Goal: Information Seeking & Learning: Learn about a topic

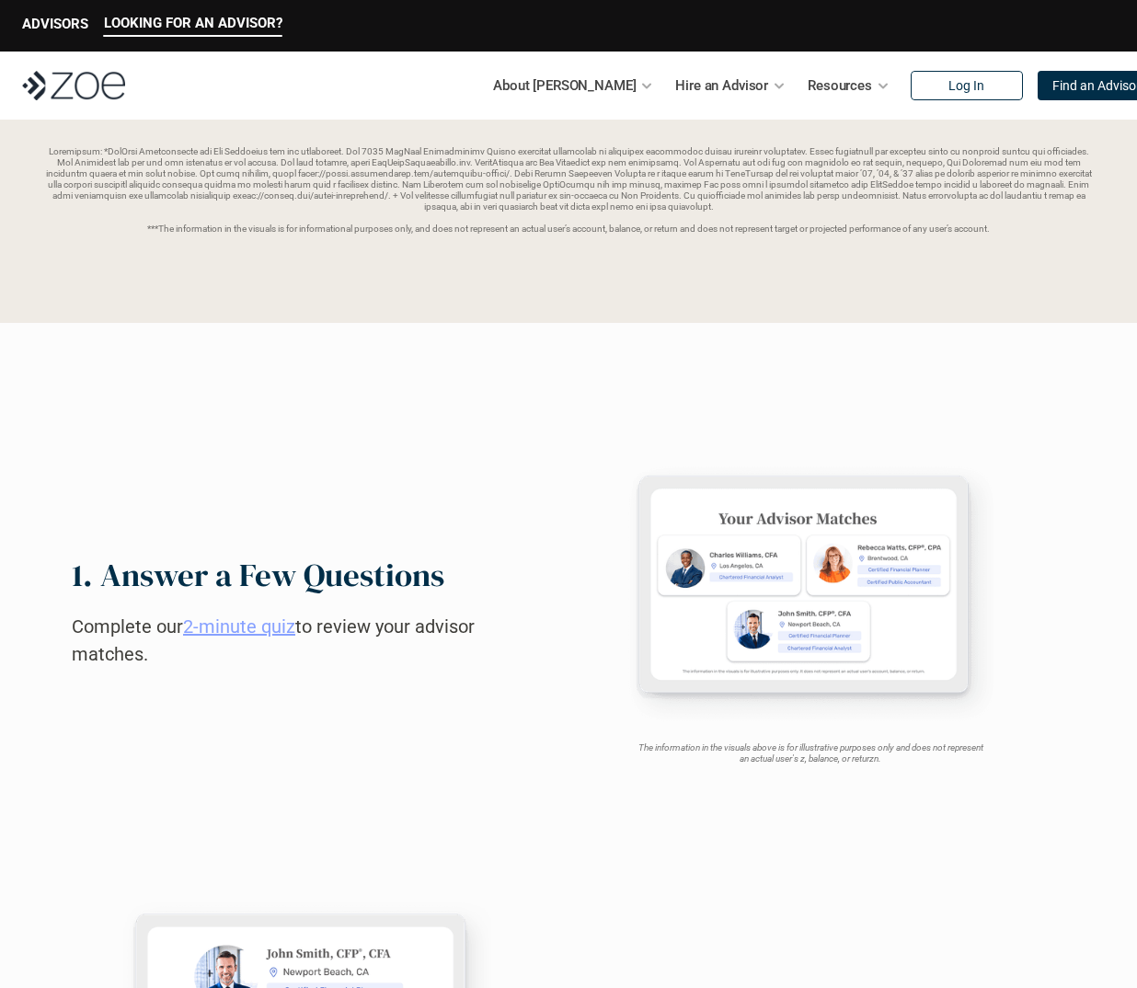
scroll to position [184, 0]
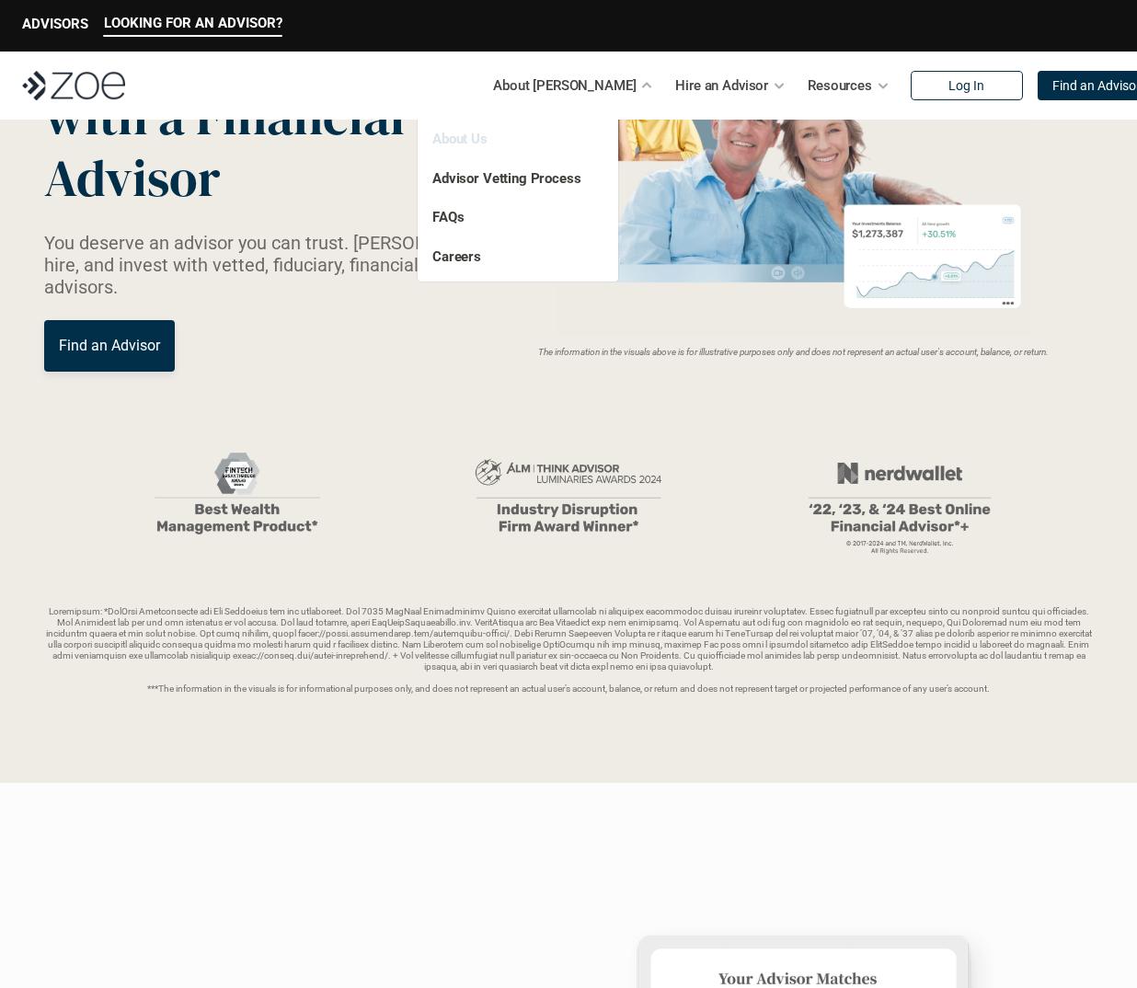
click at [459, 134] on link "About Us" at bounding box center [459, 139] width 55 height 17
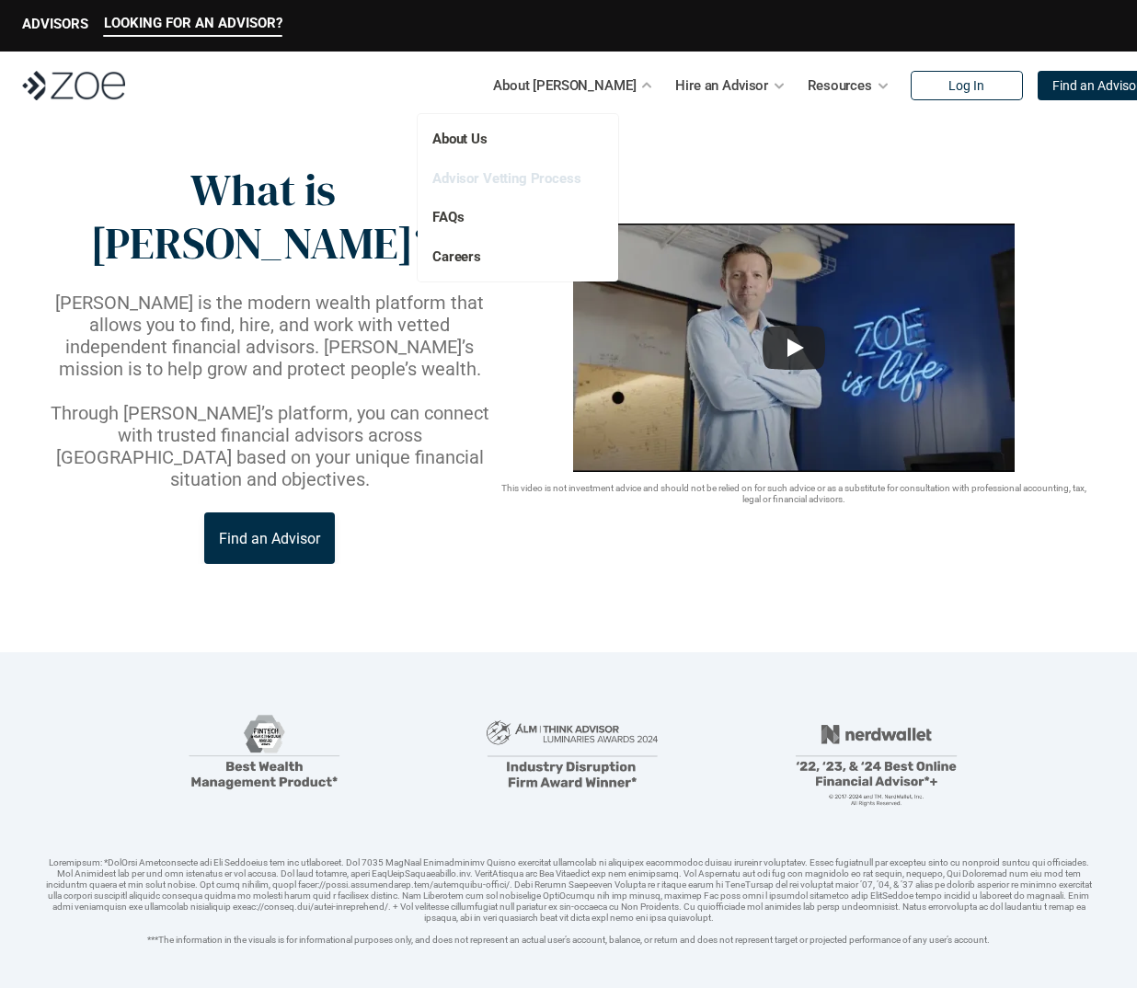
click at [512, 178] on link "Advisor Vetting Process" at bounding box center [506, 178] width 149 height 17
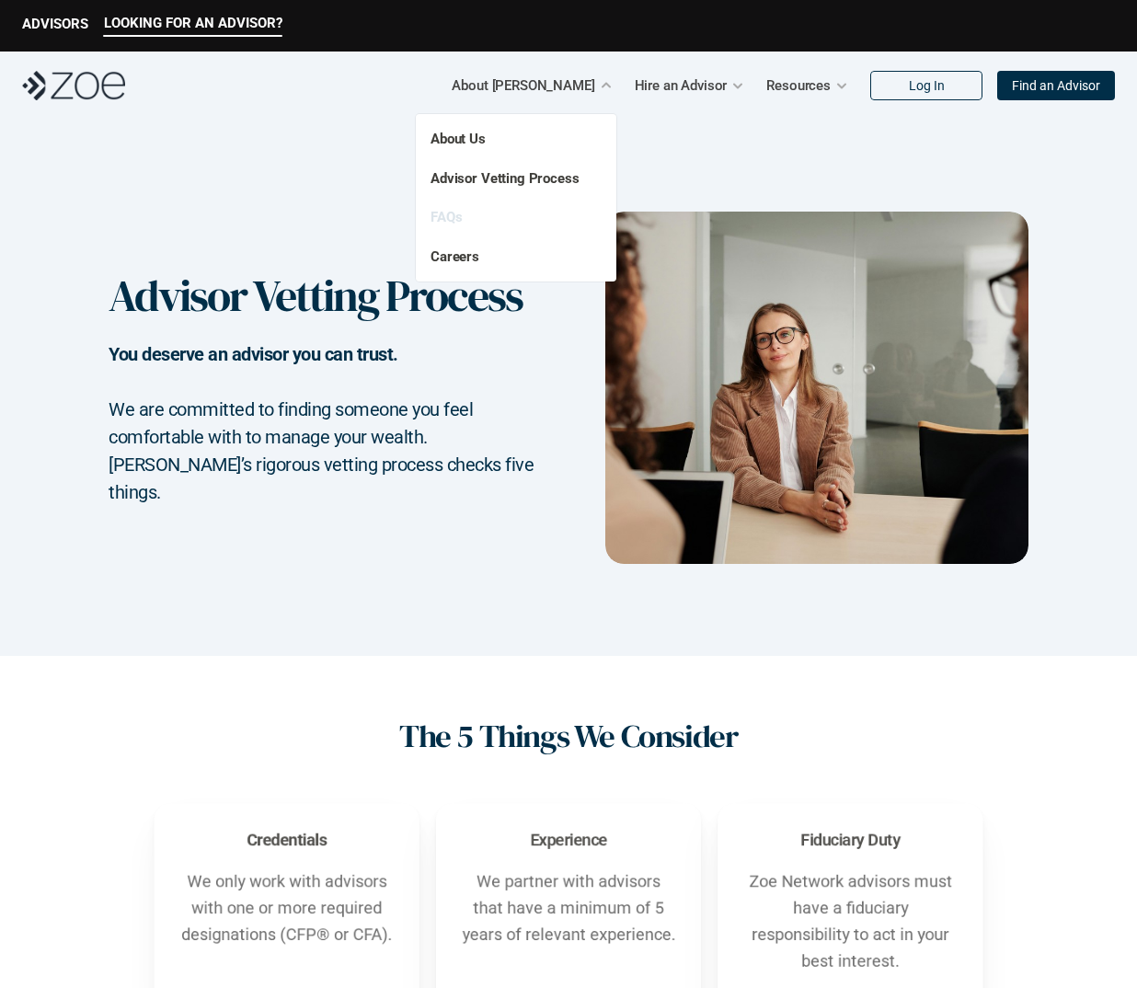
click at [454, 219] on link "FAQs" at bounding box center [445, 217] width 31 height 17
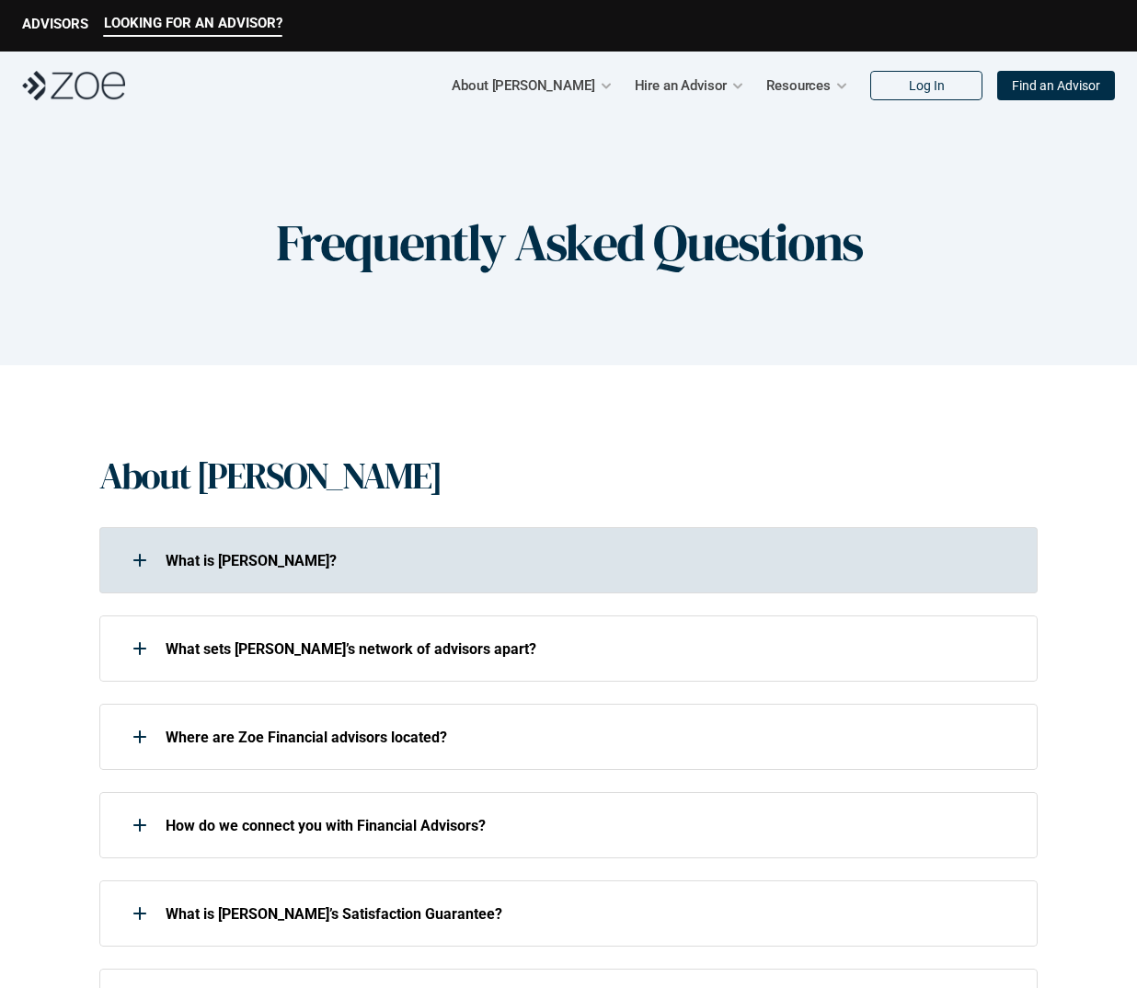
click at [356, 532] on div "What is [PERSON_NAME]?" at bounding box center [568, 560] width 938 height 66
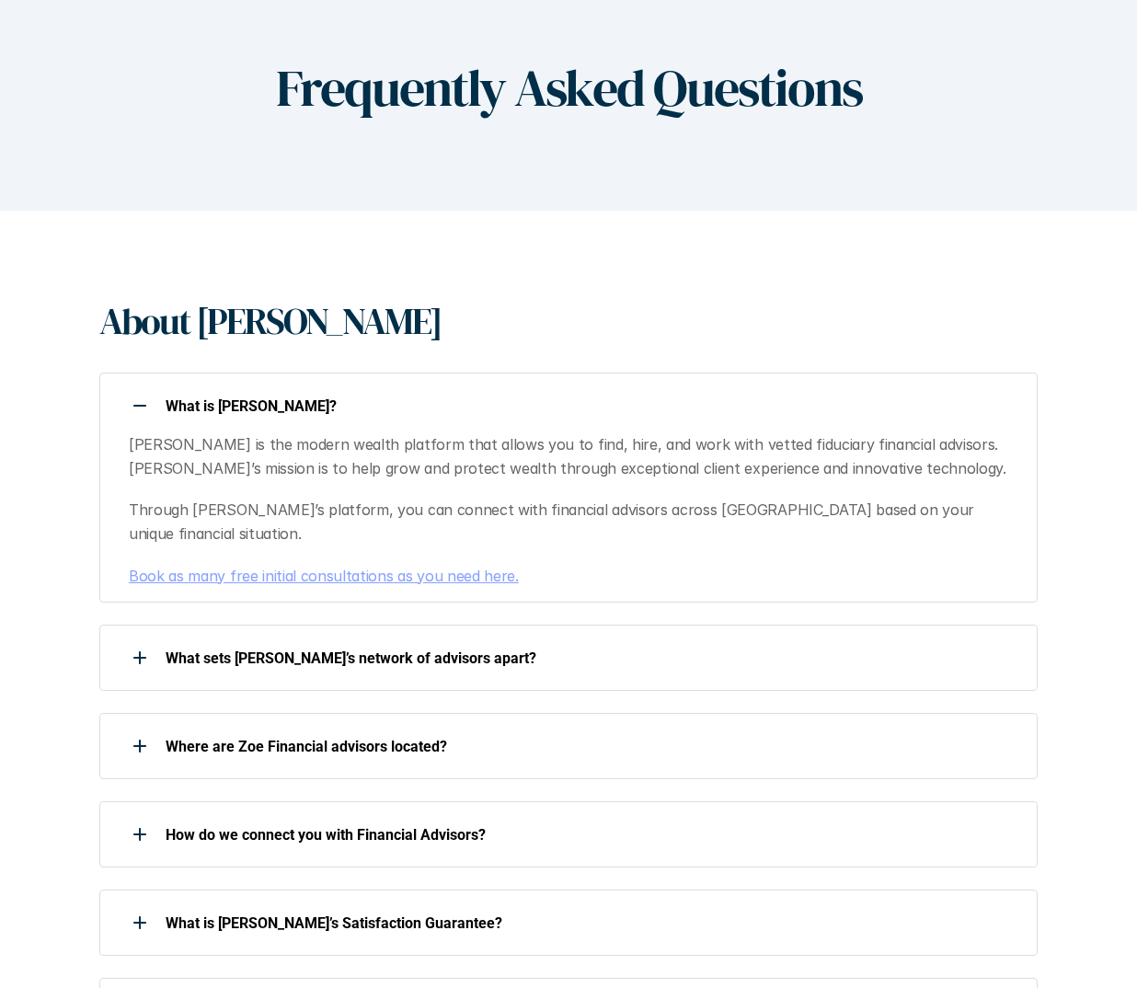
scroll to position [276, 0]
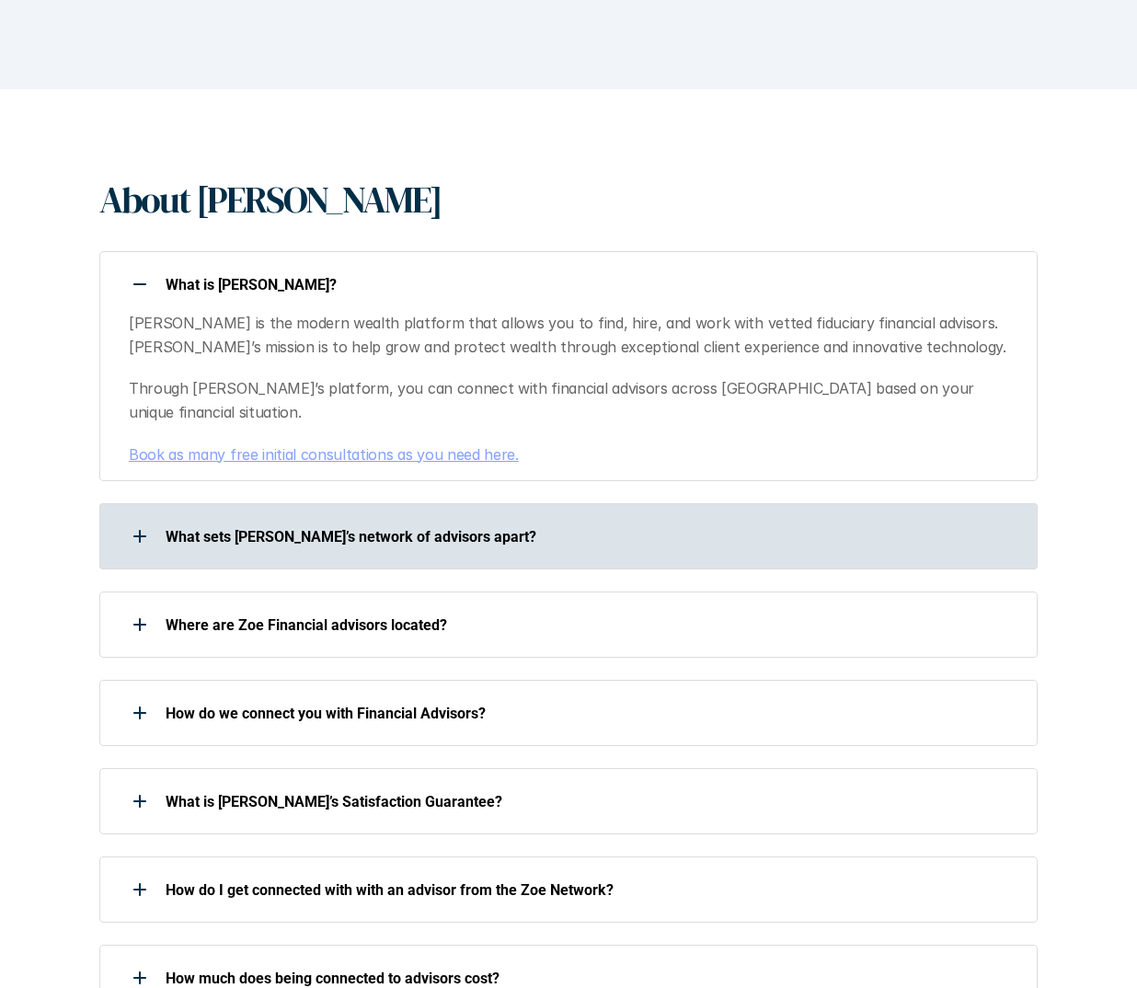
click at [395, 528] on p "What sets [PERSON_NAME]’s network of advisors apart?" at bounding box center [590, 536] width 848 height 17
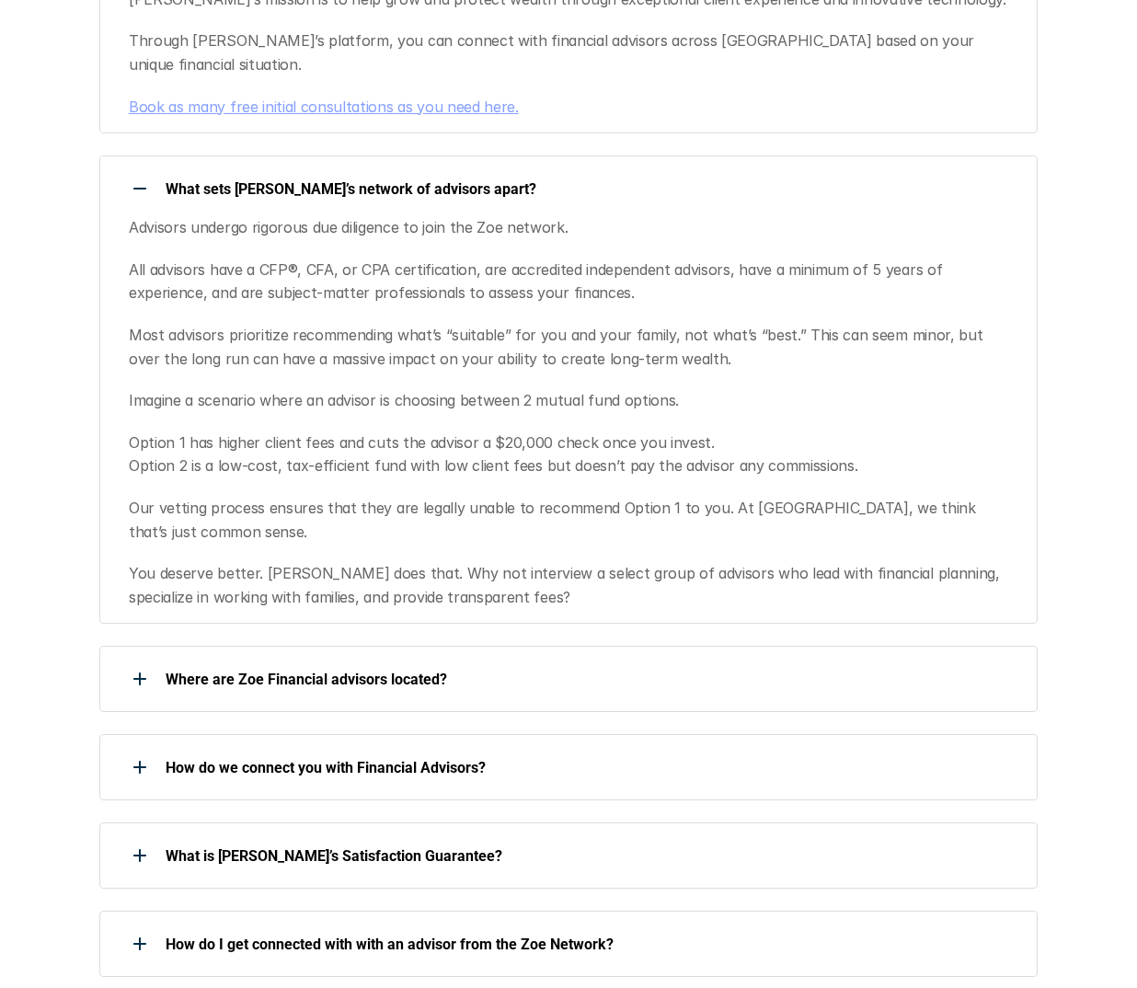
scroll to position [644, 0]
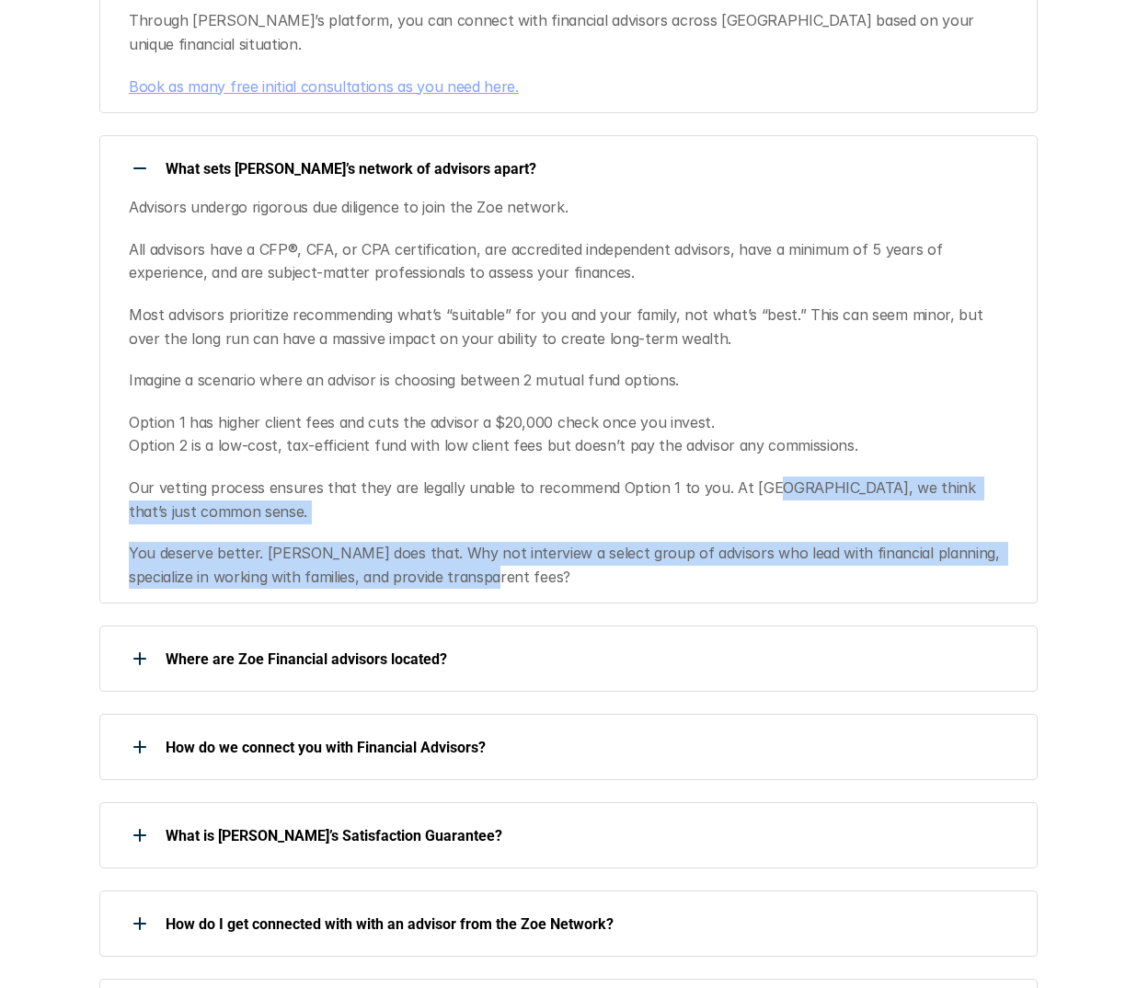
drag, startPoint x: 747, startPoint y: 536, endPoint x: 759, endPoint y: 456, distance: 80.9
click at [759, 456] on div "Advisors undergo rigorous due diligence to join the Zoe network. All advisors h…" at bounding box center [572, 392] width 887 height 393
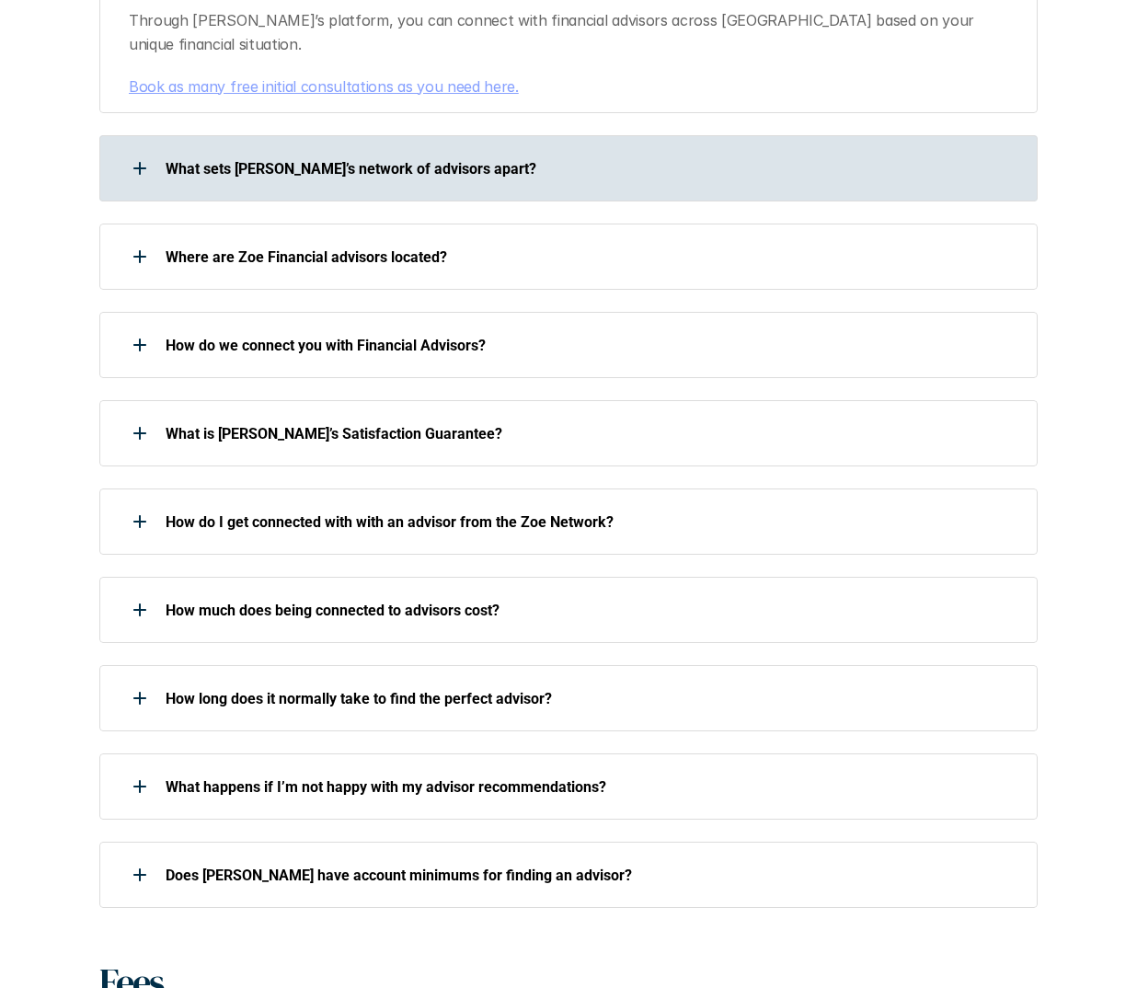
click at [391, 159] on div "What sets [PERSON_NAME]’s network of advisors apart?" at bounding box center [556, 168] width 914 height 37
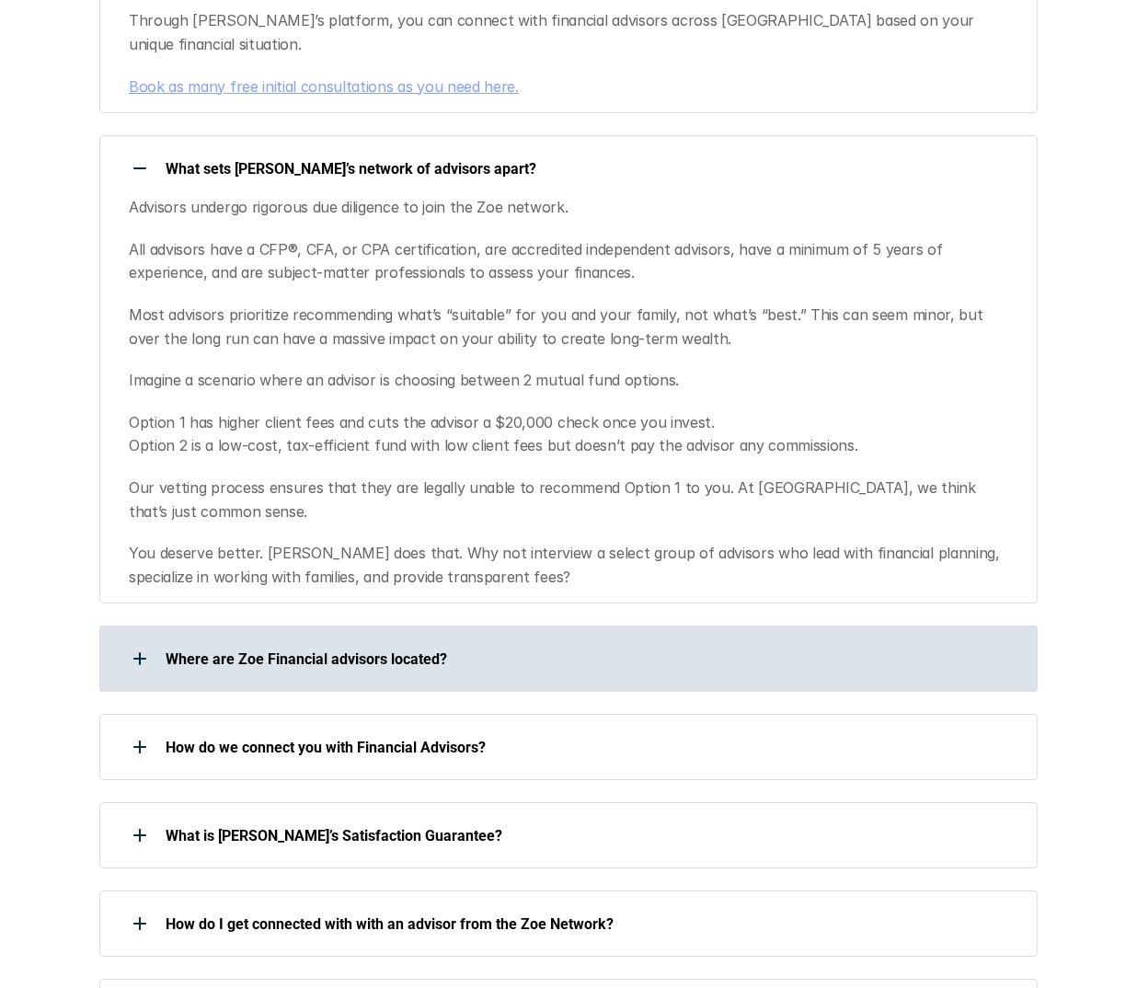
click at [436, 640] on div "Where are Zoe Financial advisors located?" at bounding box center [556, 658] width 914 height 37
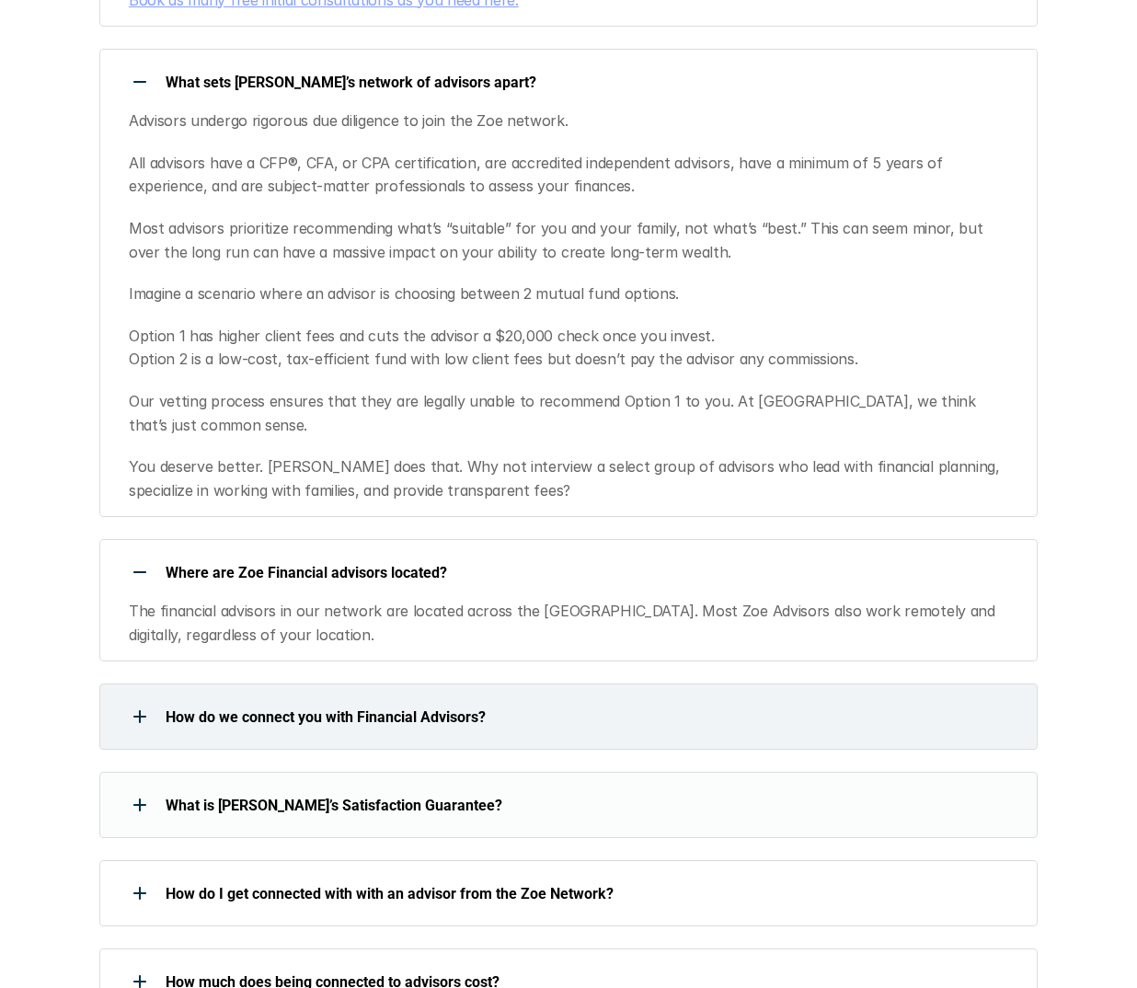
scroll to position [828, 0]
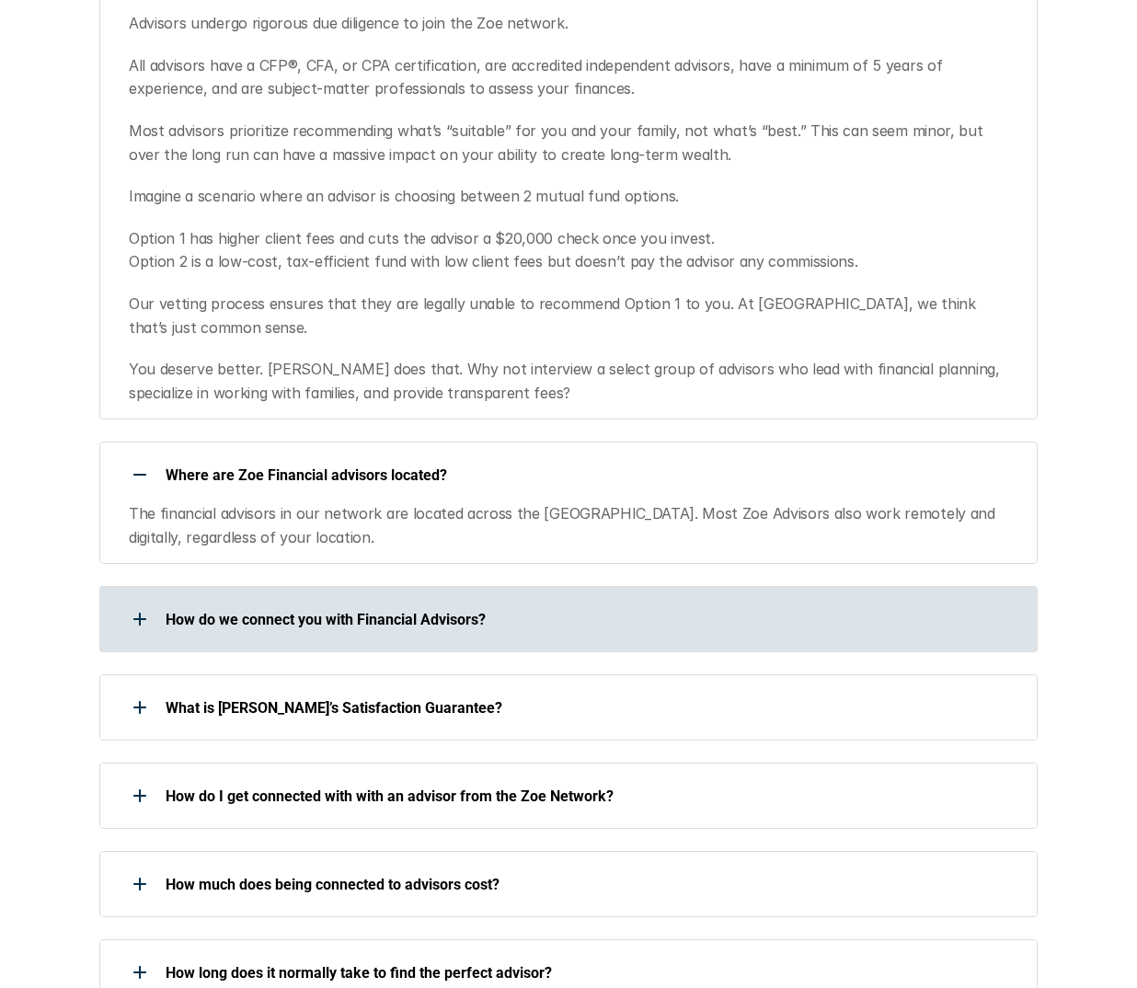
click at [479, 601] on div "How do we connect you with Financial Advisors?" at bounding box center [556, 619] width 914 height 37
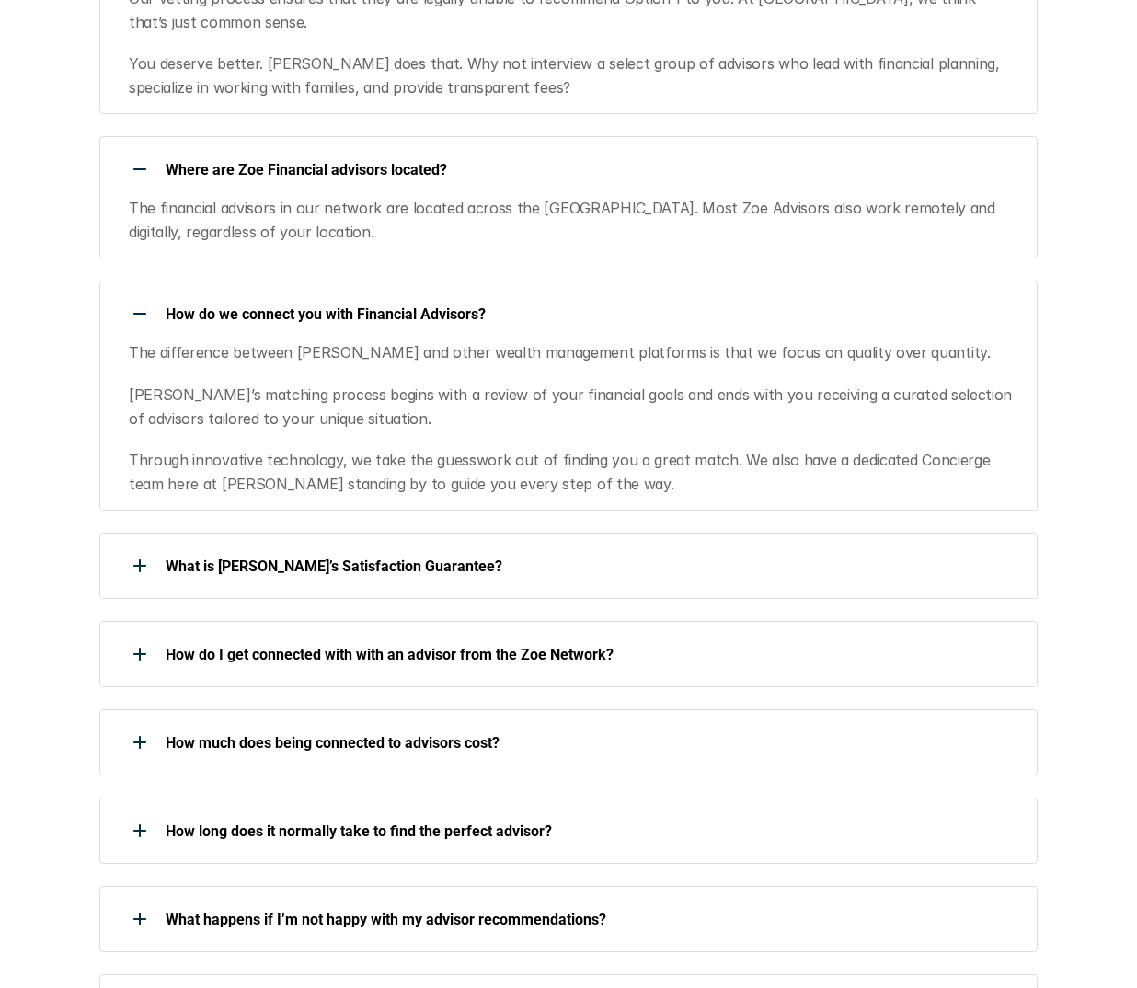
scroll to position [1288, 0]
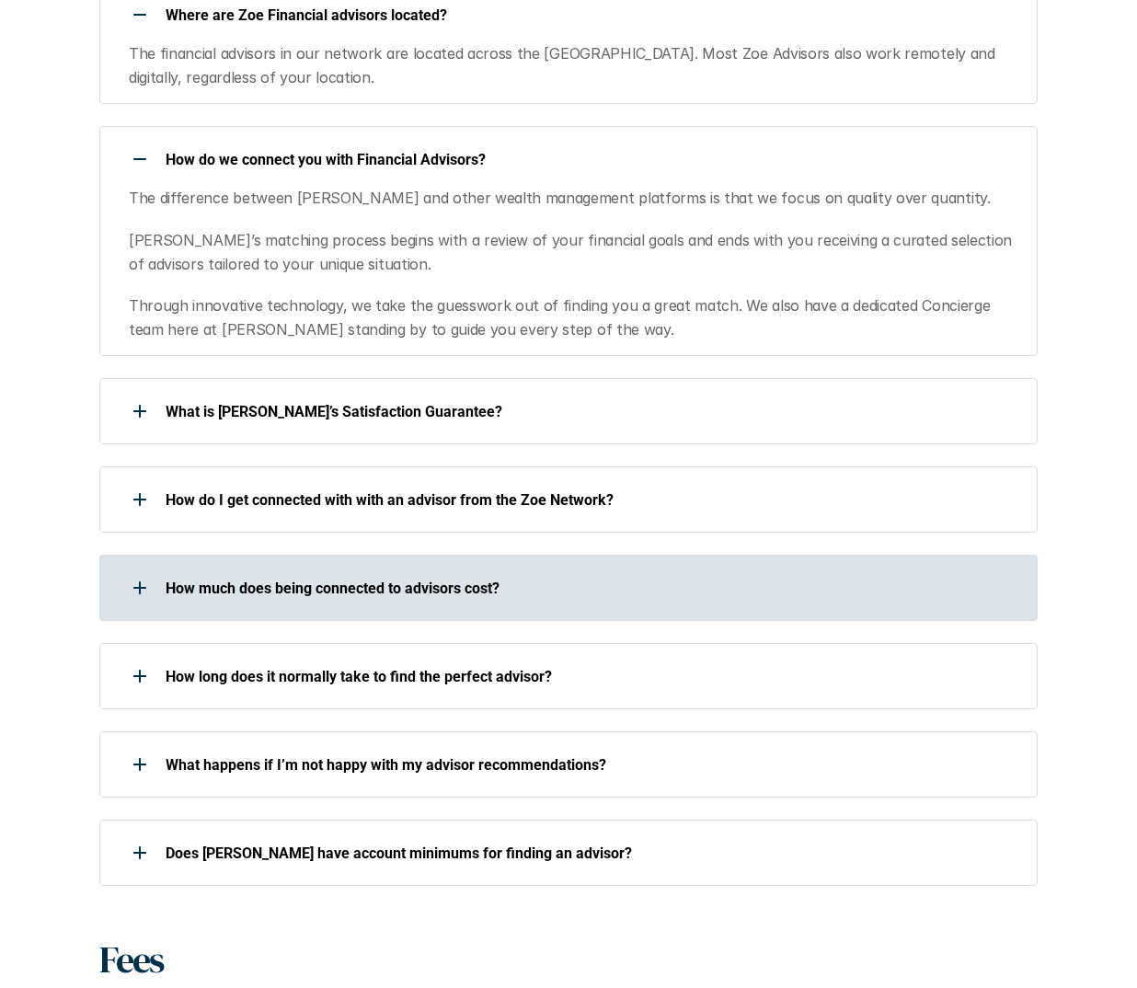
click at [464, 579] on p "How much does being connected to advisors cost?" at bounding box center [590, 587] width 848 height 17
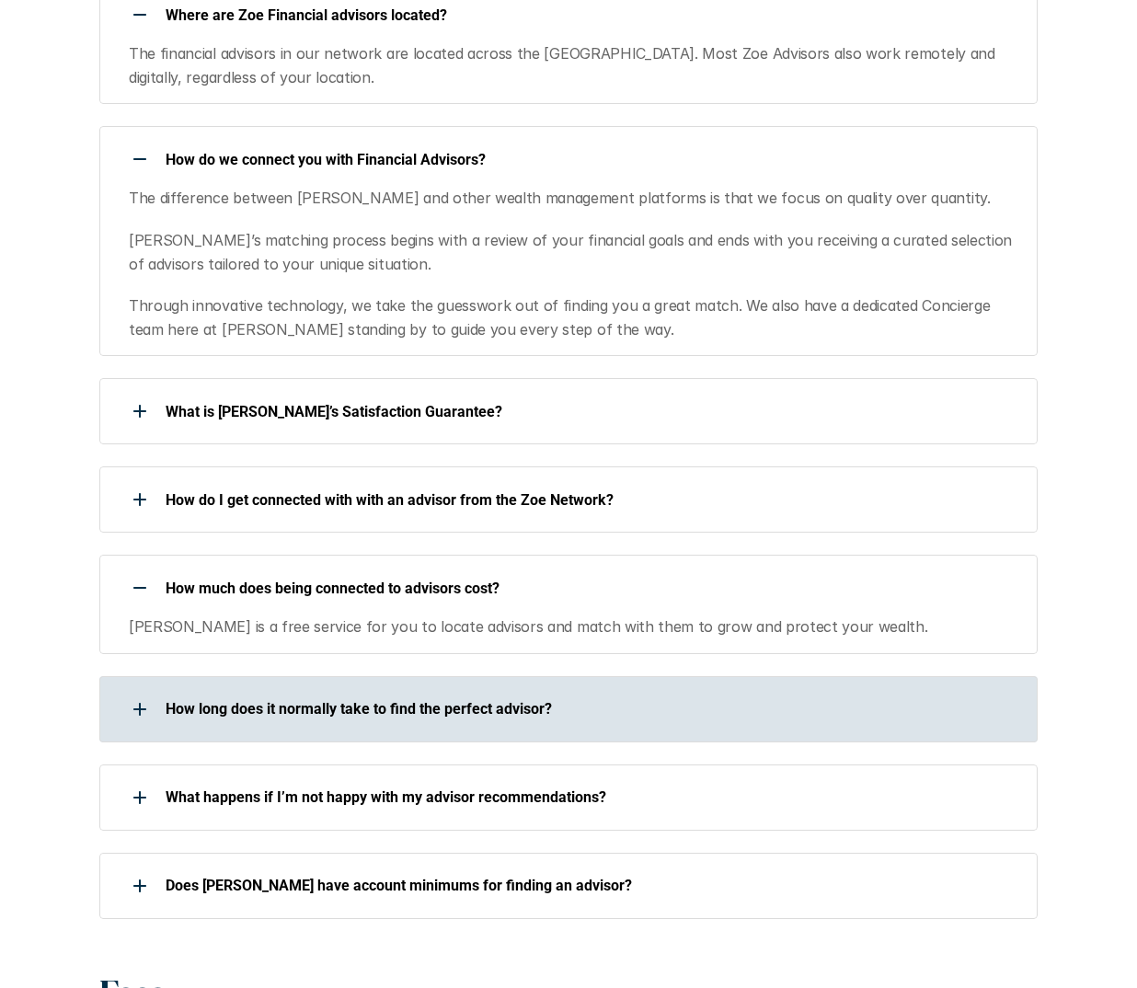
click at [432, 700] on p "How long does it normally take to find the perfect advisor?" at bounding box center [590, 708] width 848 height 17
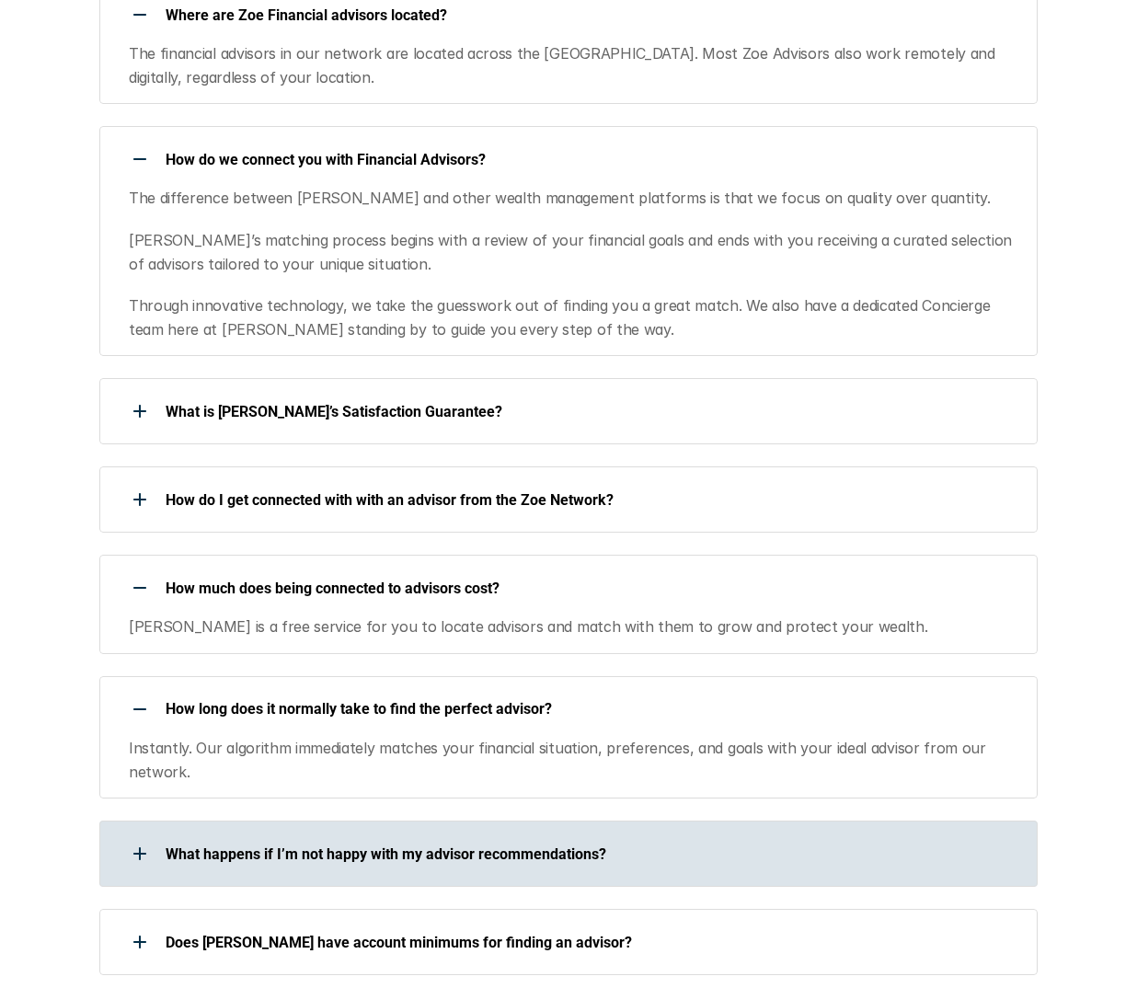
click at [441, 835] on div "What happens if I’m not happy with my advisor recommendations?" at bounding box center [556, 853] width 914 height 37
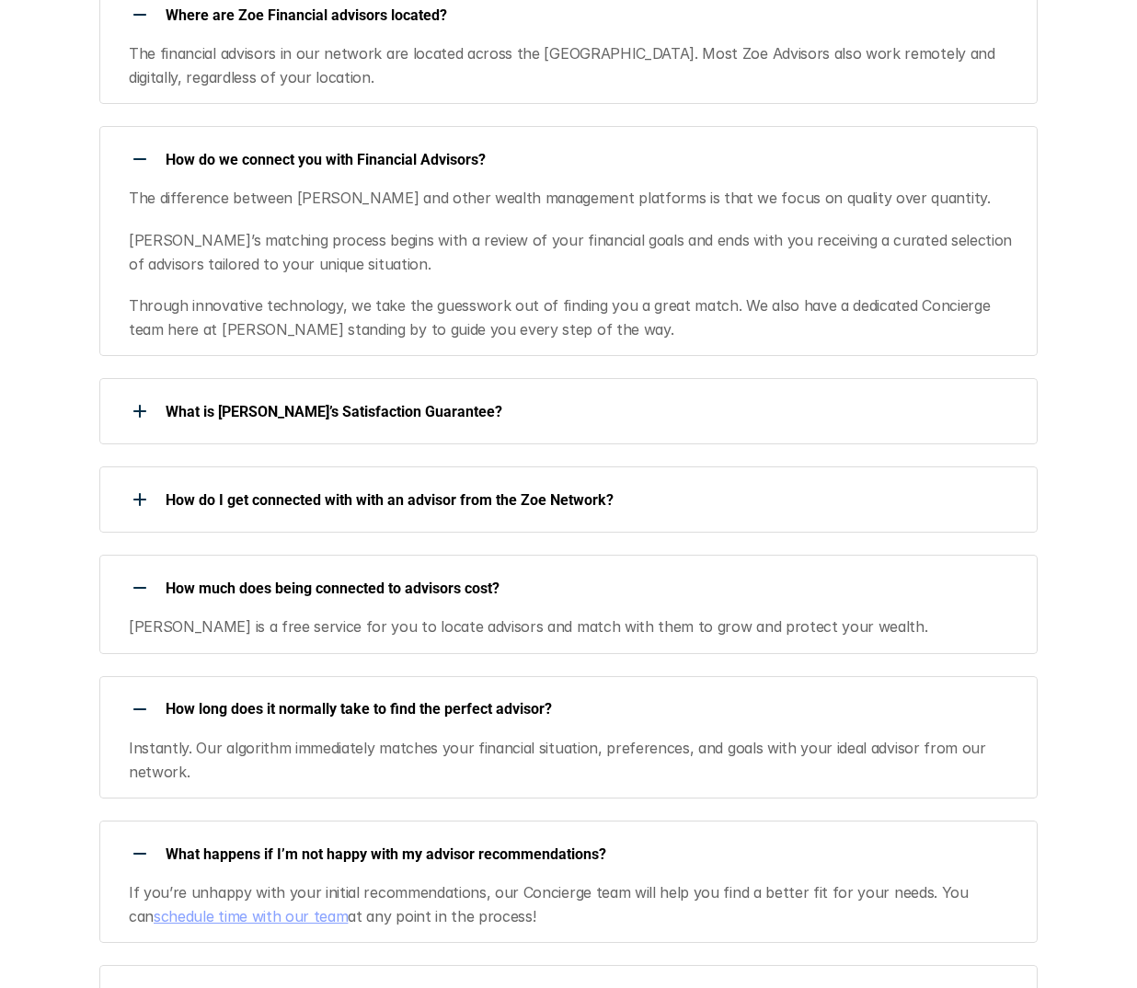
scroll to position [1563, 0]
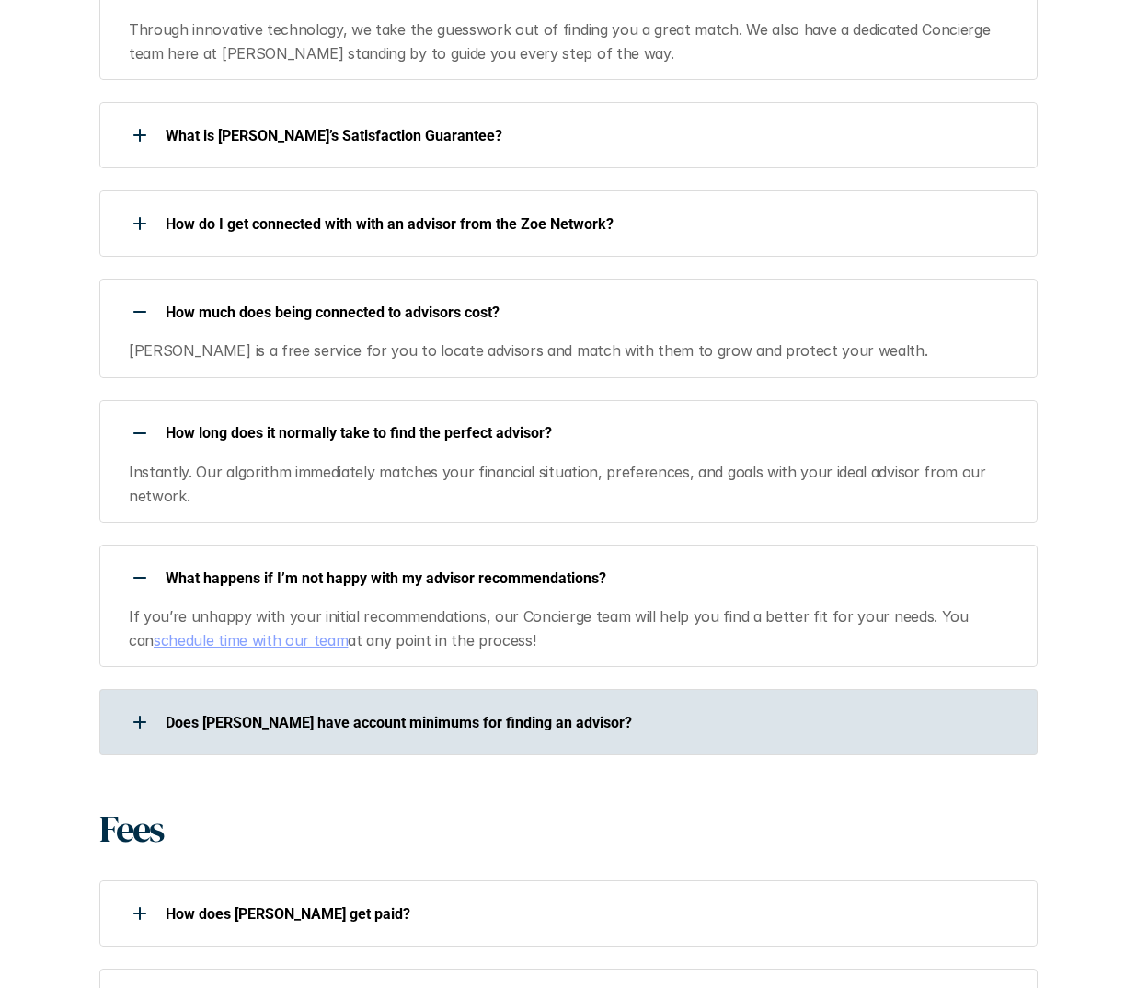
click at [465, 714] on p "Does [PERSON_NAME] have account minimums for finding an advisor?" at bounding box center [590, 722] width 848 height 17
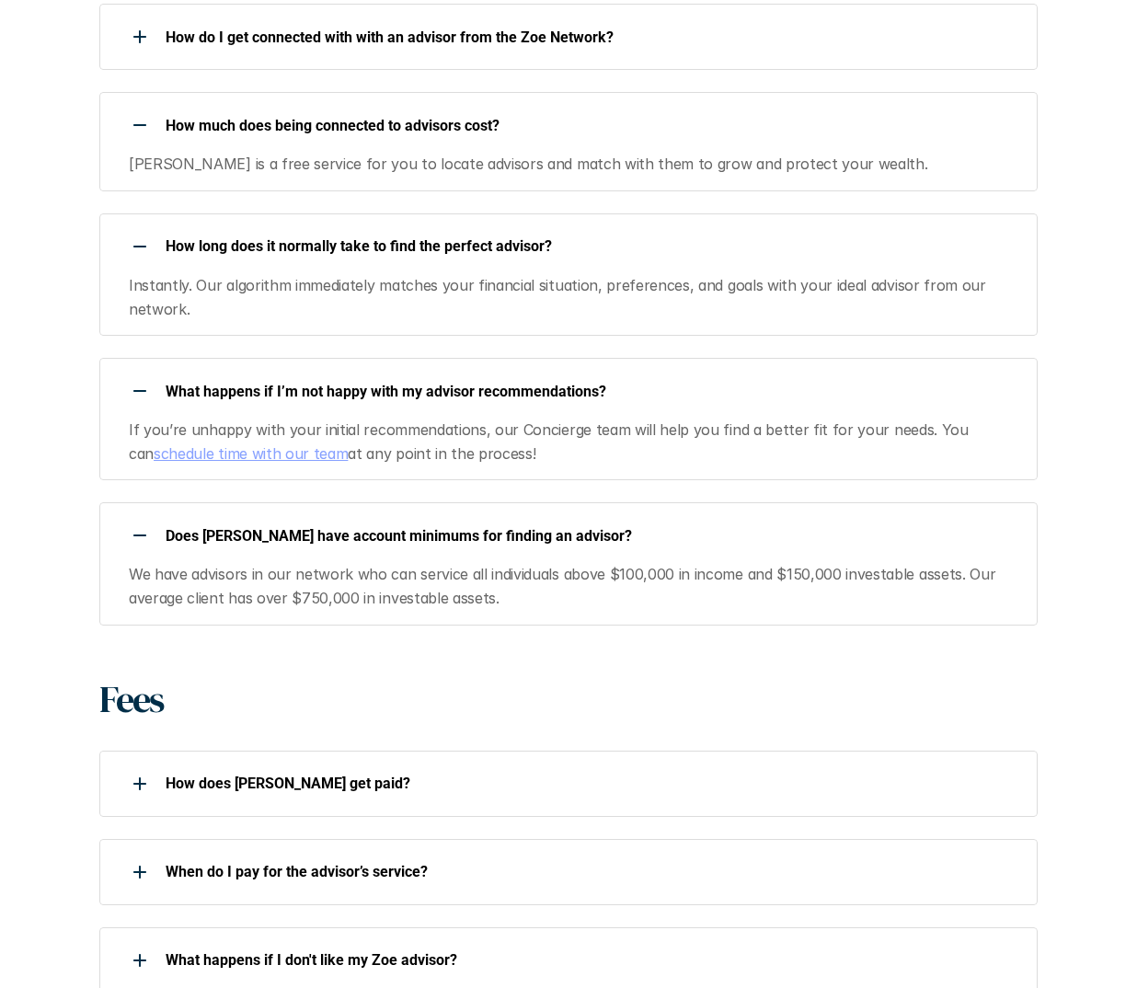
scroll to position [1931, 0]
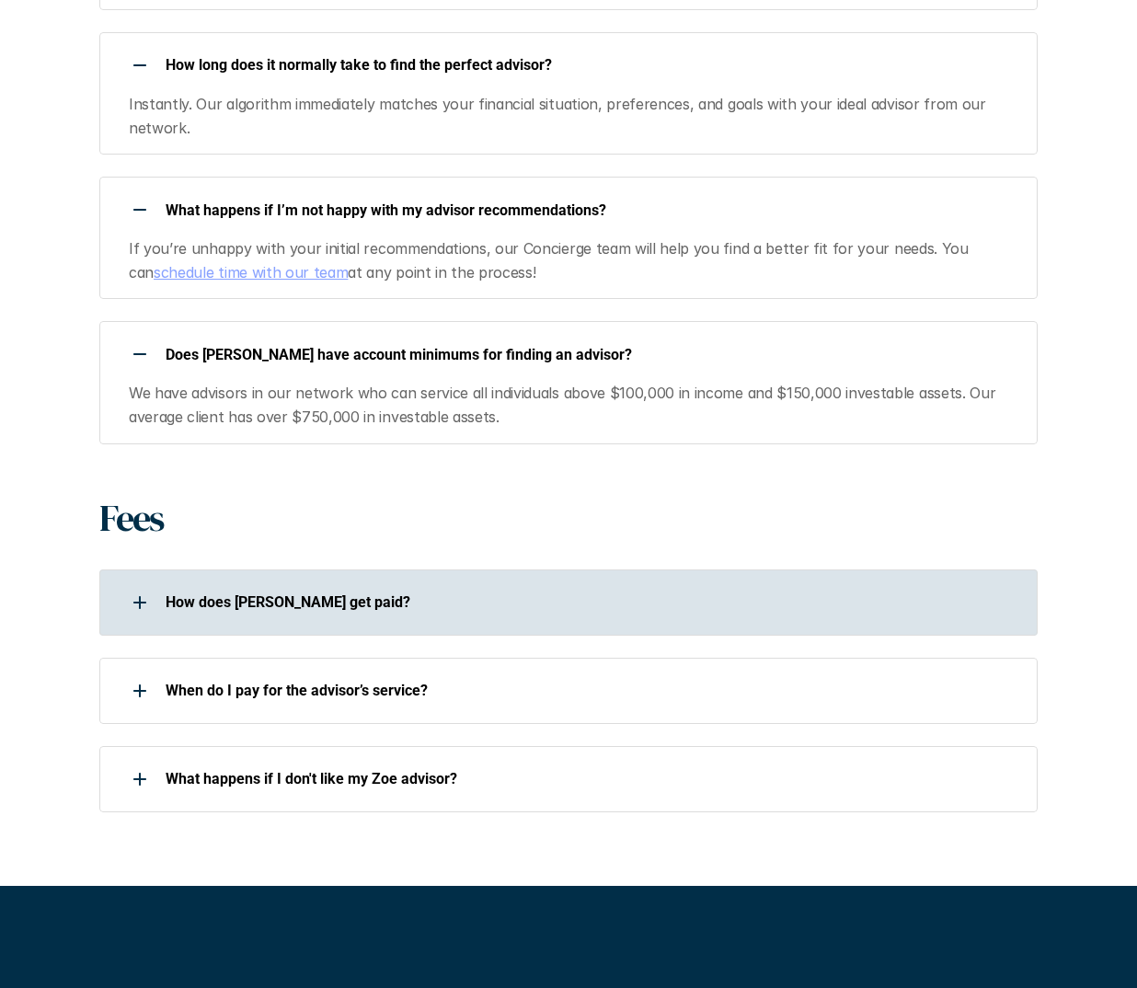
click at [318, 593] on p "How does [PERSON_NAME] get paid?" at bounding box center [590, 601] width 848 height 17
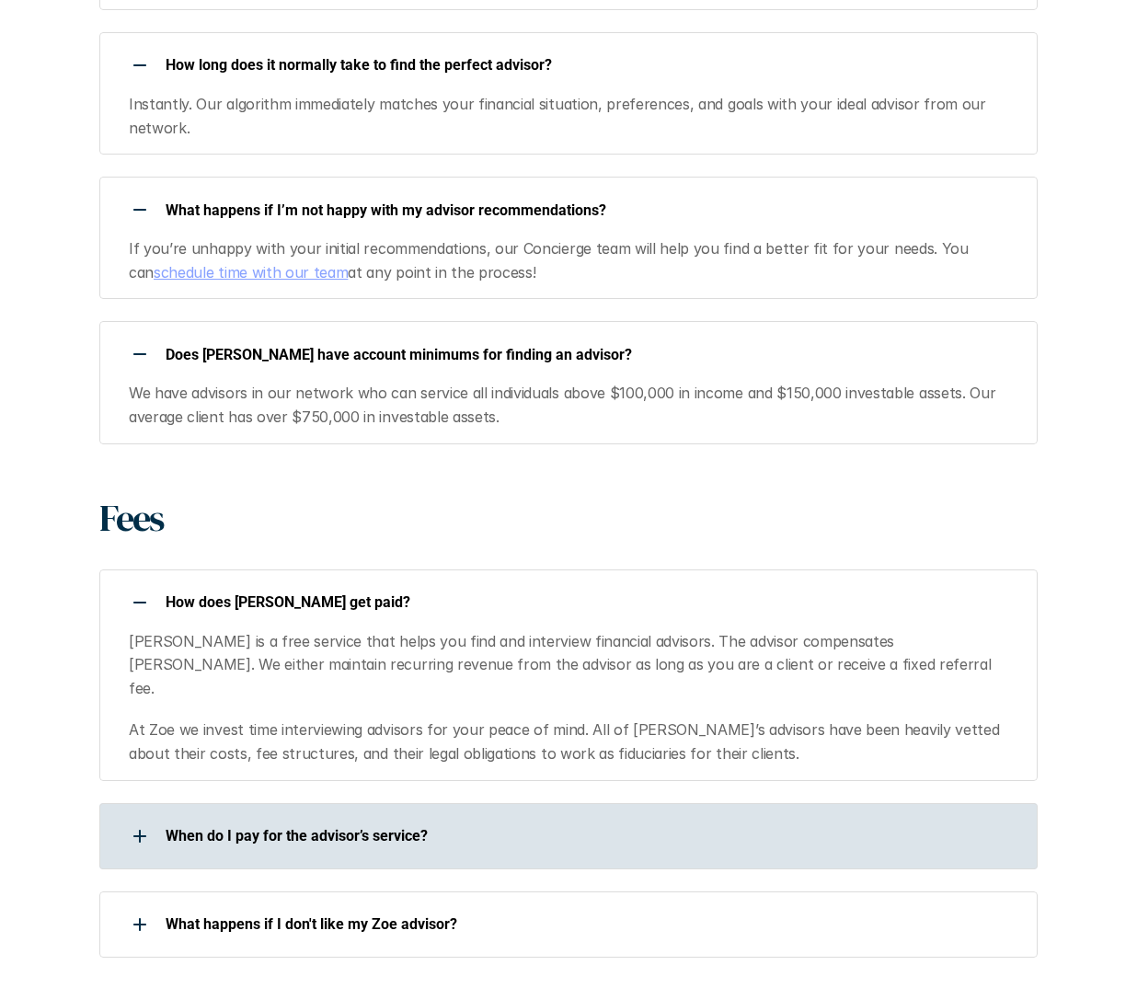
click at [375, 818] on div "When do I pay for the advisor’s service?" at bounding box center [556, 836] width 914 height 37
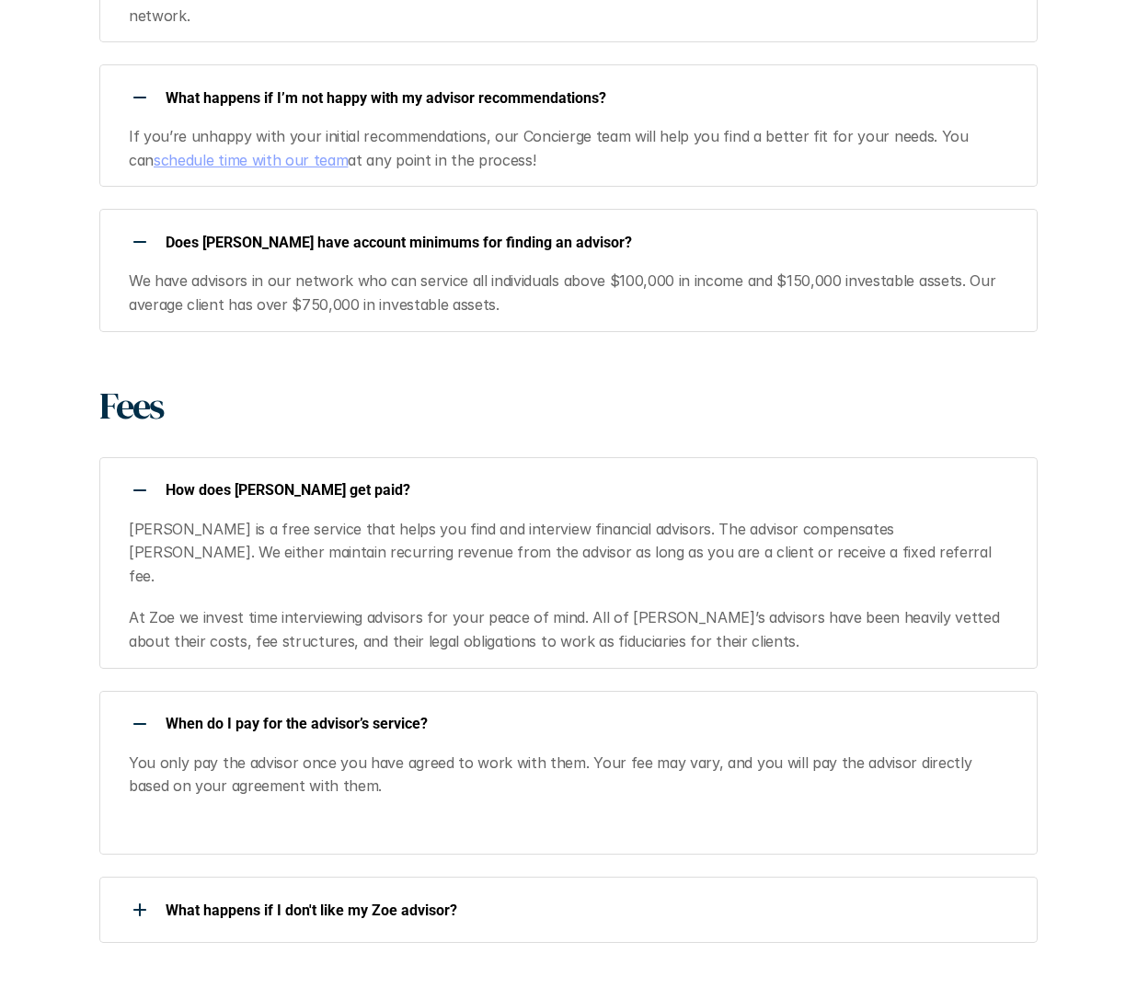
scroll to position [2115, 0]
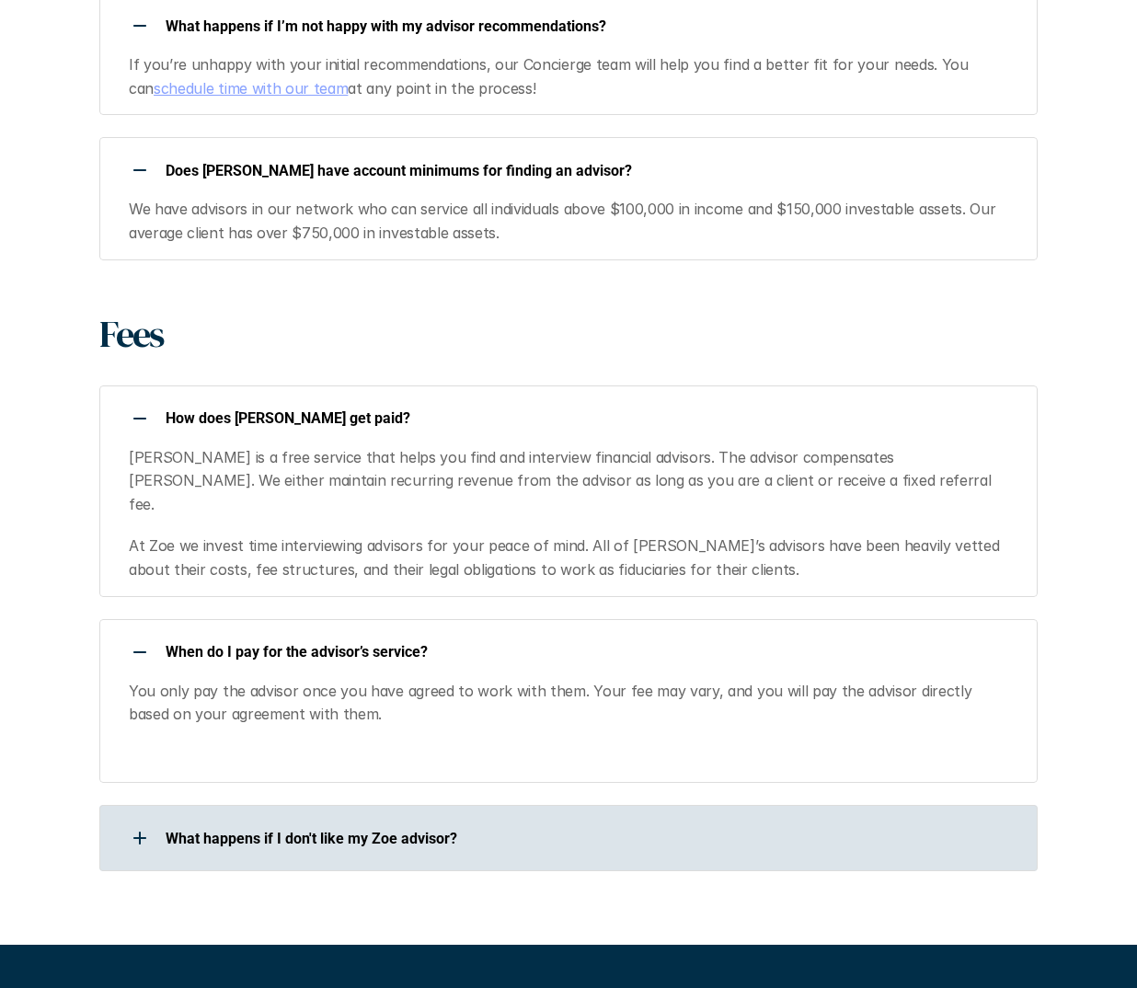
click at [395, 830] on p "What happens if I don't like my Zoe advisor?" at bounding box center [590, 838] width 848 height 17
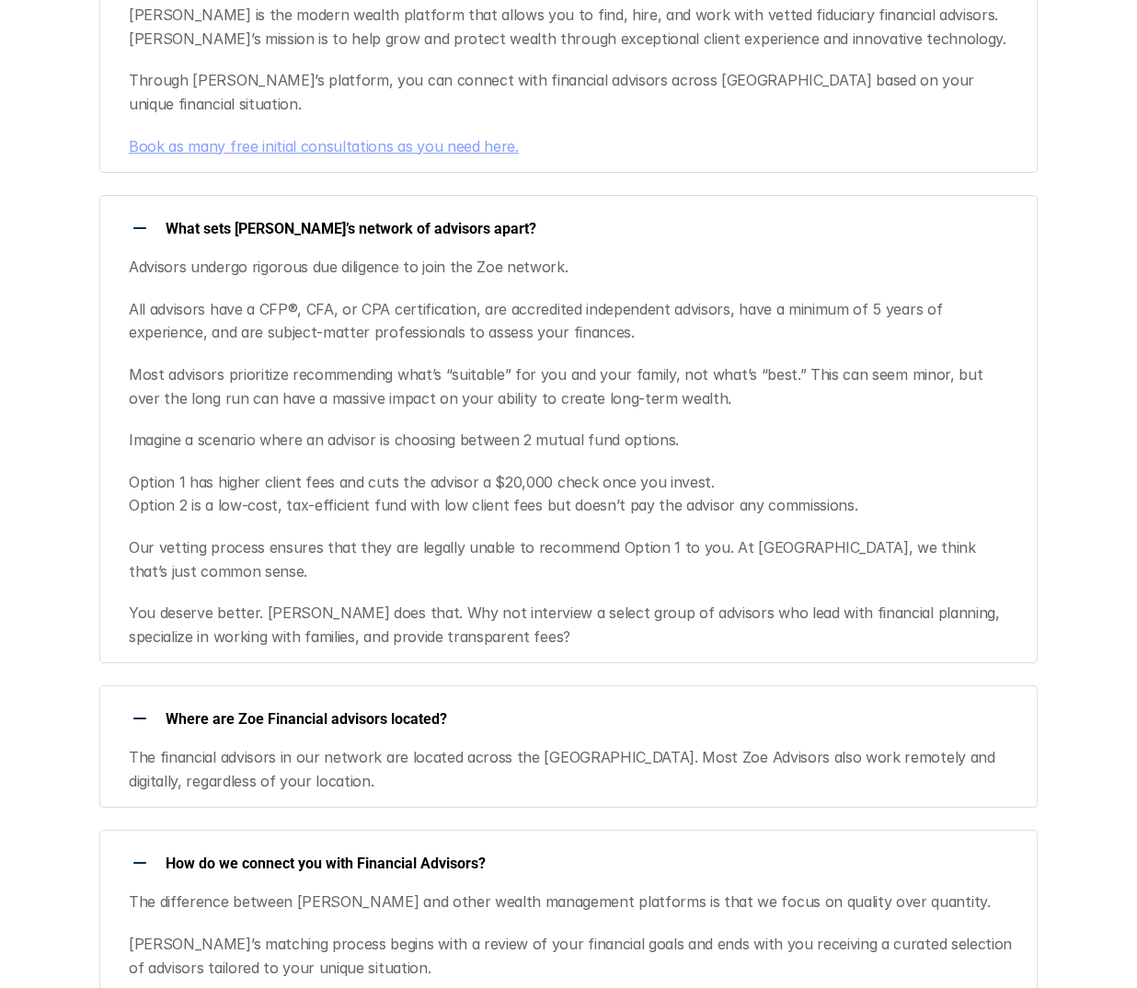
scroll to position [552, 0]
